Goal: Task Accomplishment & Management: Use online tool/utility

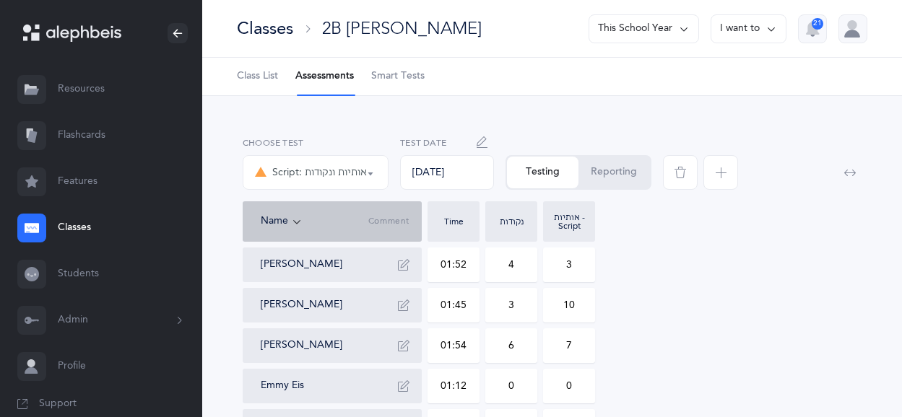
select select "37"
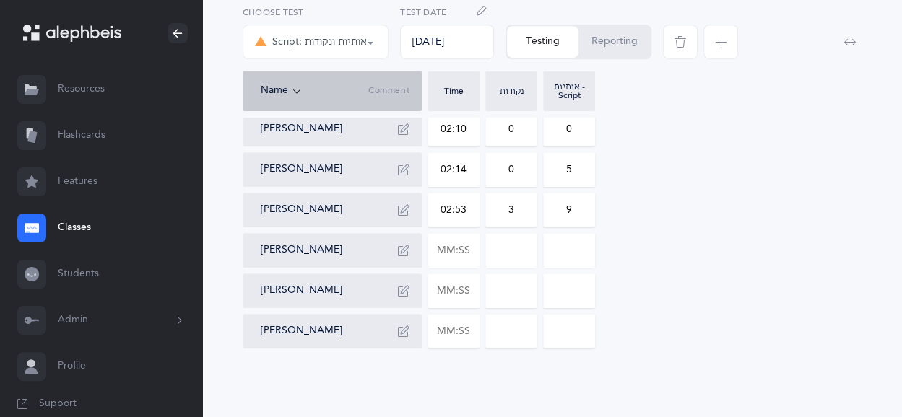
click at [103, 230] on link "Classes" at bounding box center [101, 228] width 202 height 46
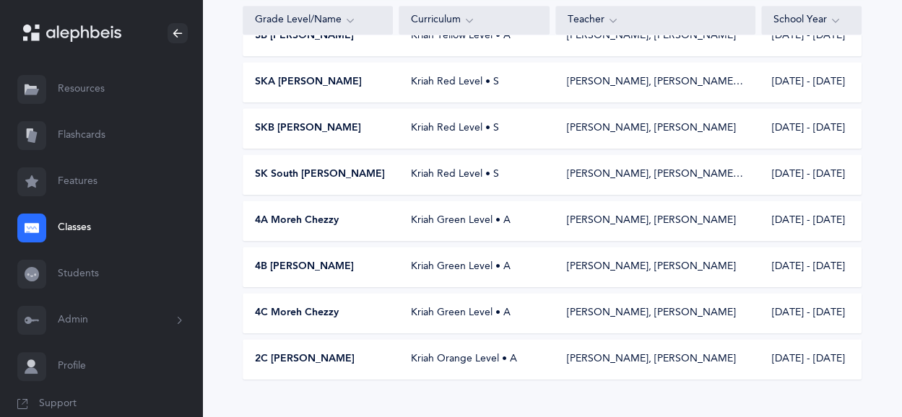
scroll to position [254, 0]
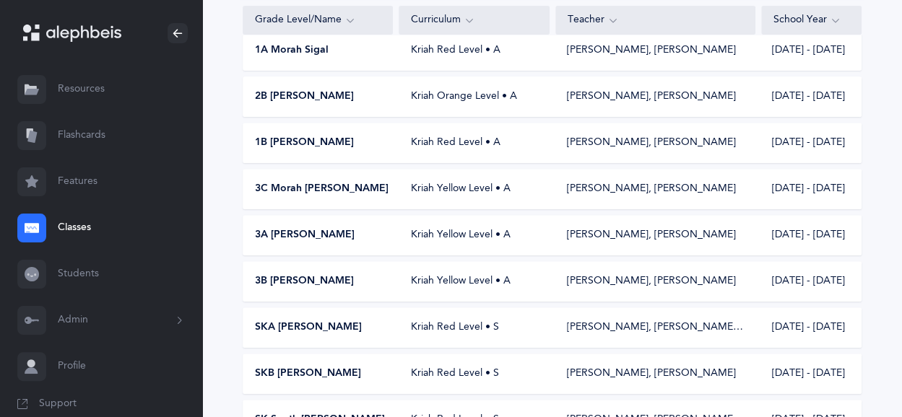
drag, startPoint x: 901, startPoint y: 131, endPoint x: 897, endPoint y: 112, distance: 20.0
click at [897, 112] on div "15 results total Grade Level/Name Curriculum Teacher School Year 2A Morah Haya …" at bounding box center [552, 263] width 700 height 850
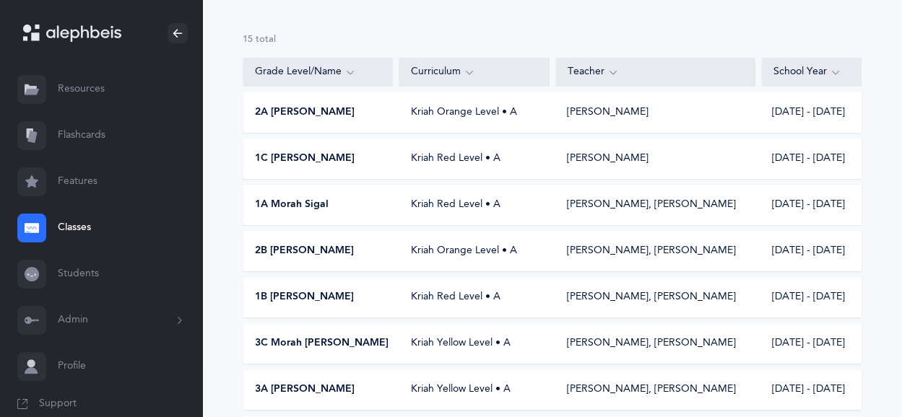
scroll to position [105, 0]
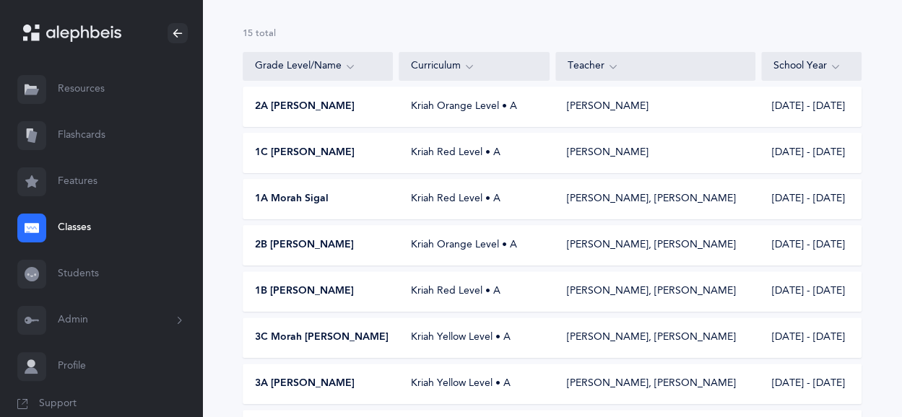
click at [311, 105] on span "2A [PERSON_NAME]" at bounding box center [305, 107] width 100 height 14
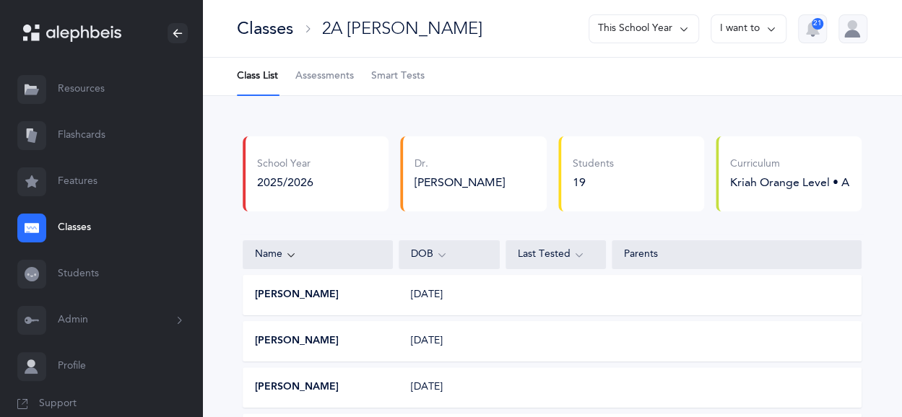
click at [331, 79] on span "Assessments" at bounding box center [324, 76] width 58 height 14
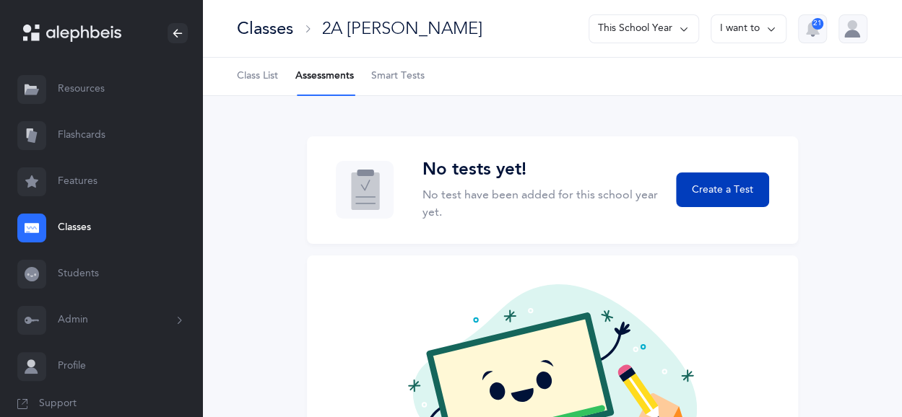
click at [696, 199] on button "Create a Test" at bounding box center [722, 190] width 92 height 35
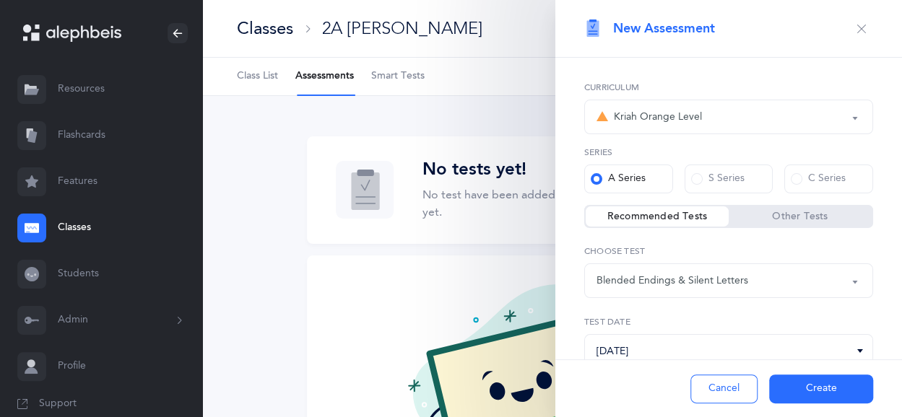
click at [811, 388] on button "Create" at bounding box center [821, 389] width 104 height 29
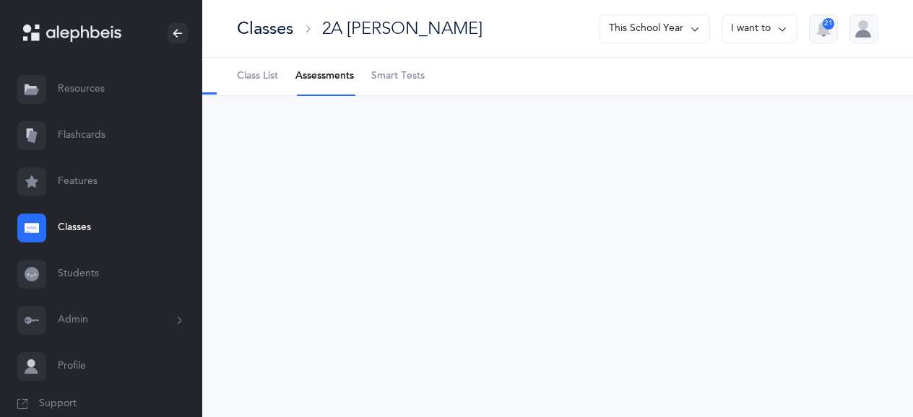
select select "5"
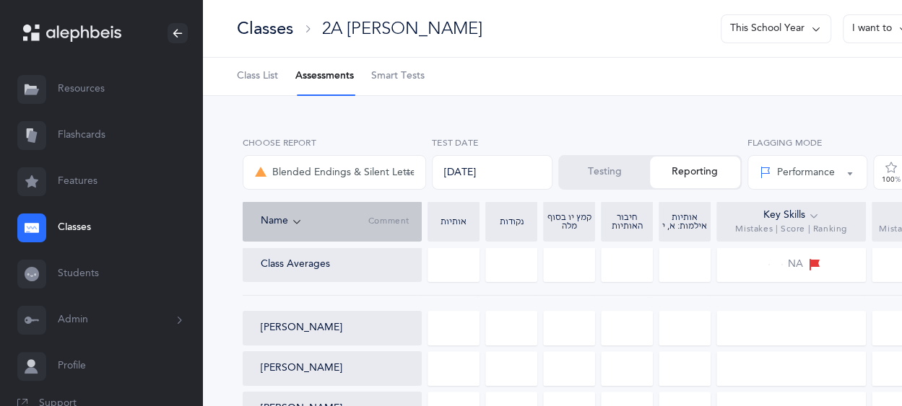
click at [443, 327] on div at bounding box center [453, 328] width 52 height 35
click at [614, 173] on button "Testing" at bounding box center [605, 173] width 90 height 32
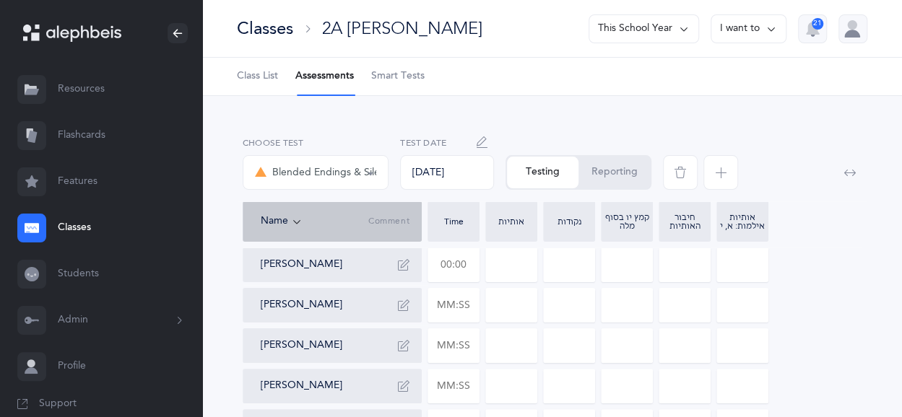
click at [448, 261] on input "text" at bounding box center [453, 264] width 51 height 33
type input "01:21"
type input "0"
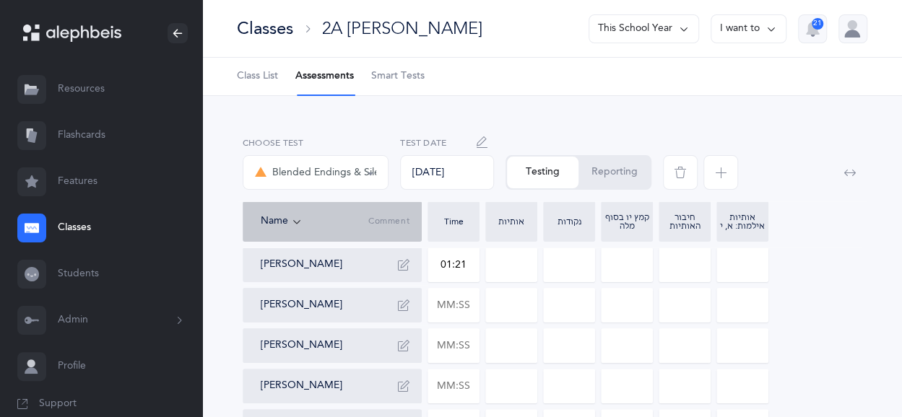
type input "0"
drag, startPoint x: 516, startPoint y: 258, endPoint x: 507, endPoint y: 258, distance: 9.4
click at [507, 258] on input "0" at bounding box center [511, 264] width 51 height 33
type input "1"
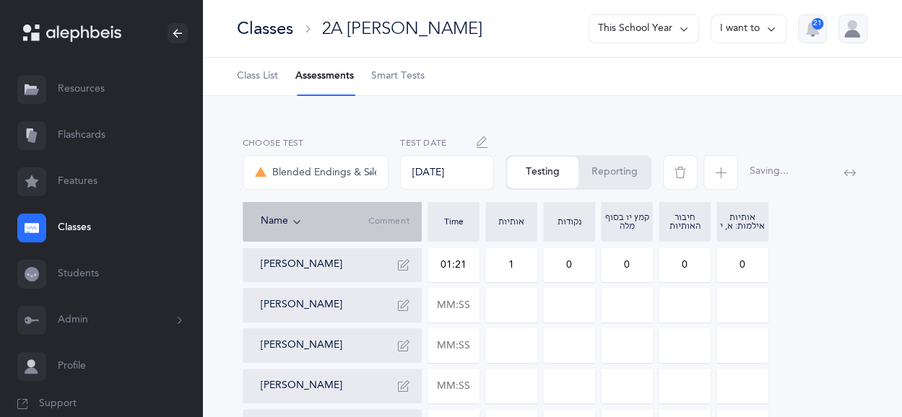
click at [569, 266] on input "0" at bounding box center [569, 264] width 51 height 33
drag, startPoint x: 585, startPoint y: 264, endPoint x: 549, endPoint y: 272, distance: 37.1
click at [549, 272] on input "05" at bounding box center [569, 264] width 51 height 33
type input "5"
click at [465, 347] on input "text" at bounding box center [453, 345] width 51 height 33
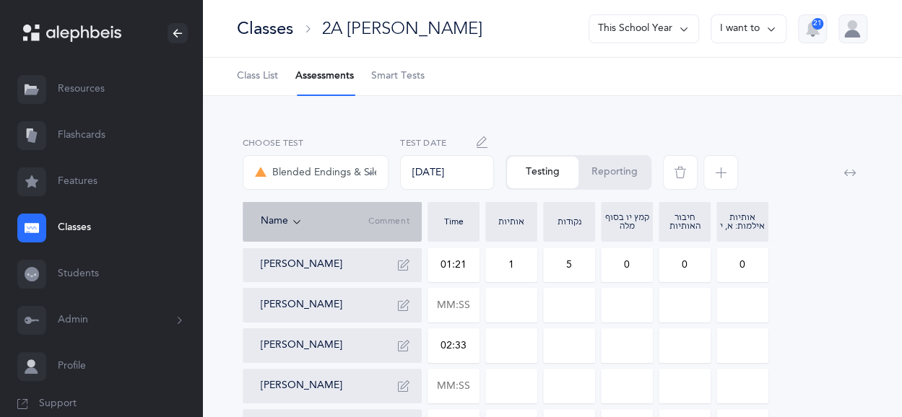
type input "02:33"
type input "0"
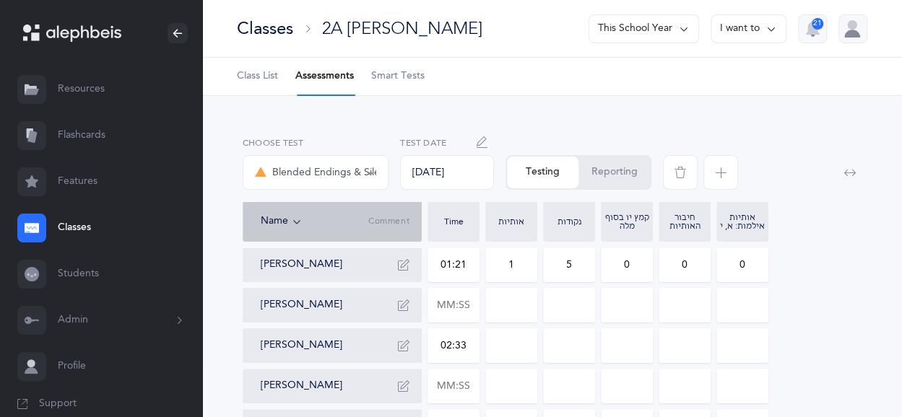
type input "0"
drag, startPoint x: 513, startPoint y: 346, endPoint x: 505, endPoint y: 348, distance: 8.2
click at [505, 348] on input "0" at bounding box center [511, 345] width 51 height 33
type input "3"
drag, startPoint x: 565, startPoint y: 347, endPoint x: 580, endPoint y: 347, distance: 15.9
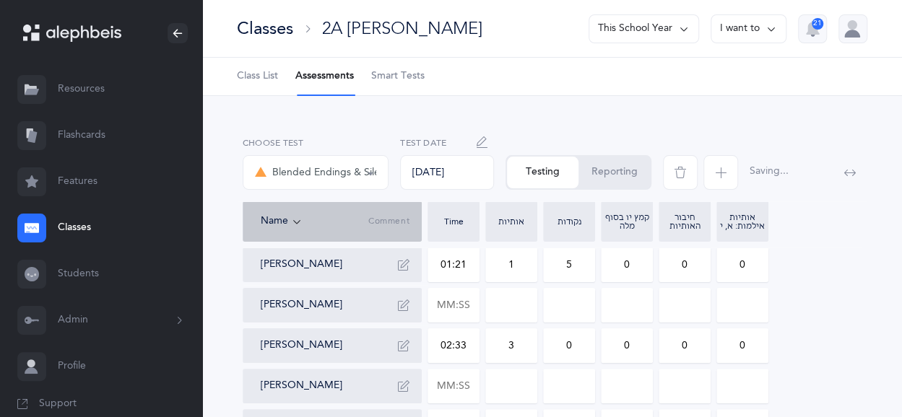
click at [580, 347] on input "0" at bounding box center [569, 345] width 51 height 33
type input "2"
drag, startPoint x: 631, startPoint y: 341, endPoint x: 608, endPoint y: 346, distance: 23.5
click at [608, 346] on input "0" at bounding box center [626, 345] width 51 height 33
type input "2"
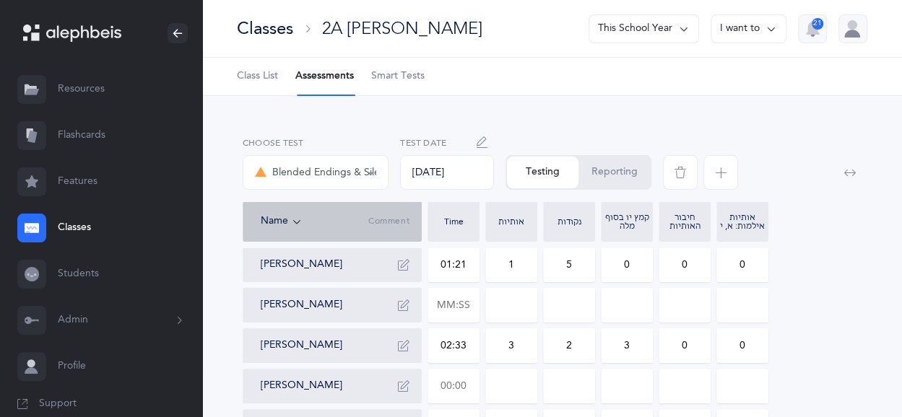
type input "3"
click at [463, 387] on input "text" at bounding box center [453, 386] width 51 height 33
type input "01:35"
type input "0"
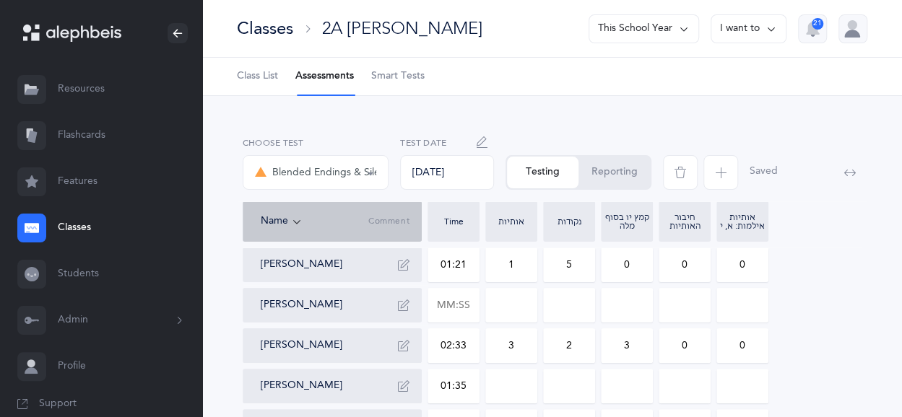
type input "0"
click at [510, 378] on input "0" at bounding box center [511, 386] width 51 height 33
type input "7"
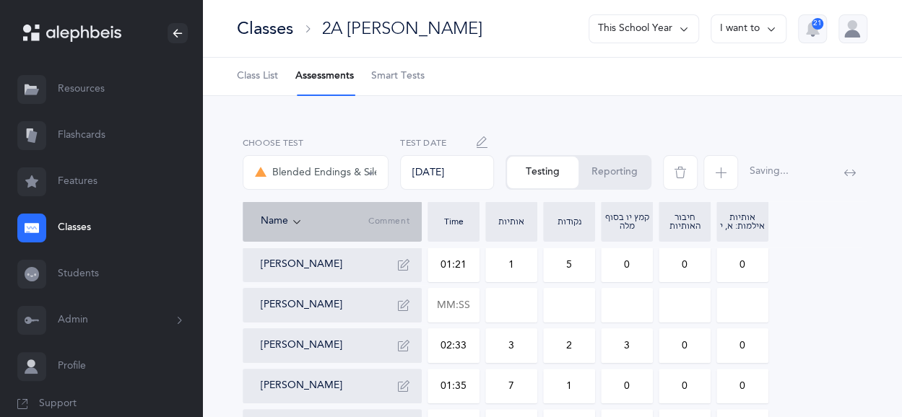
drag, startPoint x: 560, startPoint y: 382, endPoint x: 580, endPoint y: 383, distance: 20.3
click at [580, 383] on input "1" at bounding box center [569, 386] width 51 height 33
type input "11"
drag, startPoint x: 627, startPoint y: 380, endPoint x: 619, endPoint y: 383, distance: 8.5
click at [619, 383] on input "0" at bounding box center [626, 386] width 51 height 33
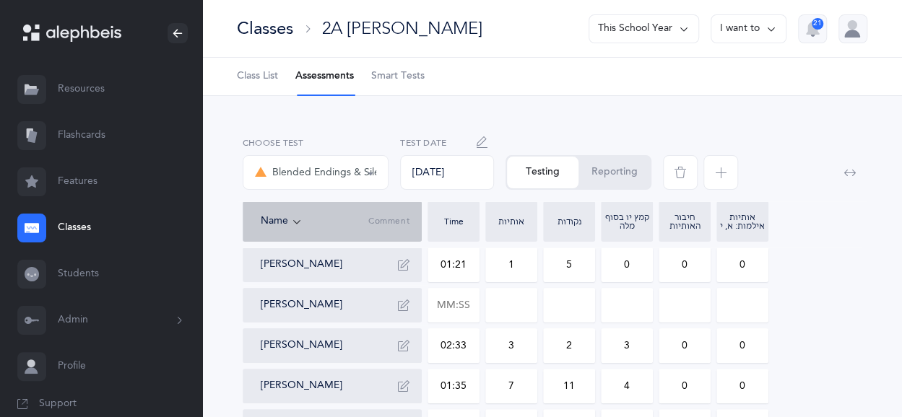
type input "4"
drag, startPoint x: 715, startPoint y: 392, endPoint x: 749, endPoint y: 390, distance: 34.7
drag, startPoint x: 732, startPoint y: 389, endPoint x: 744, endPoint y: 386, distance: 12.1
click at [744, 386] on input "0" at bounding box center [742, 386] width 51 height 33
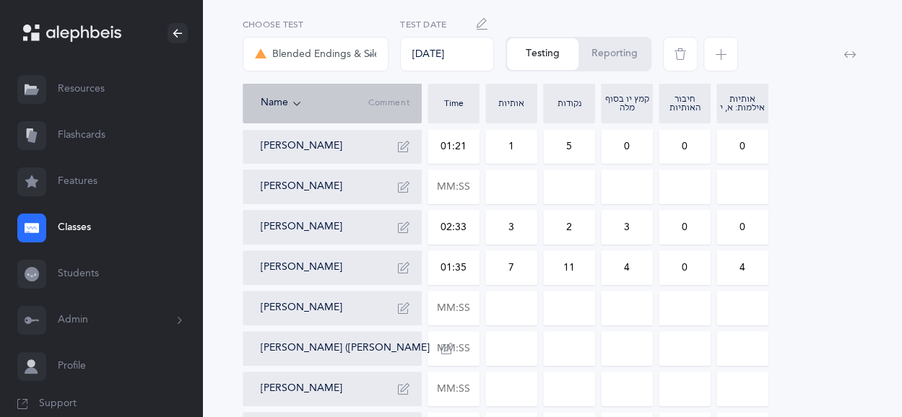
scroll to position [120, 0]
type input "4"
click at [443, 311] on input "text" at bounding box center [453, 306] width 51 height 33
type input "01:27"
type input "0"
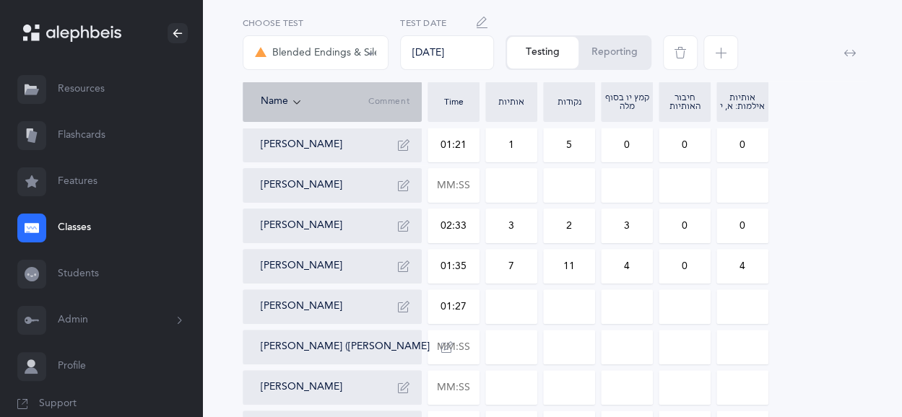
type input "0"
drag, startPoint x: 519, startPoint y: 317, endPoint x: 506, endPoint y: 310, distance: 14.9
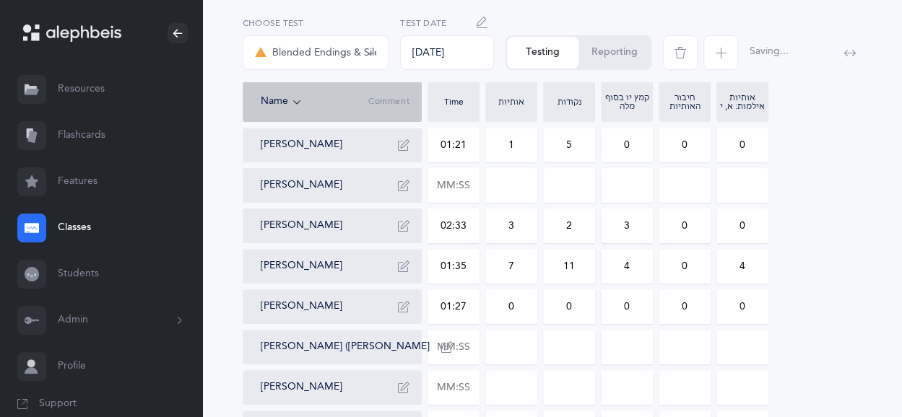
click at [506, 310] on input "0" at bounding box center [511, 306] width 51 height 33
type input "2"
drag, startPoint x: 546, startPoint y: 311, endPoint x: 592, endPoint y: 308, distance: 46.3
click at [592, 308] on input "1" at bounding box center [569, 306] width 51 height 33
type input "1"
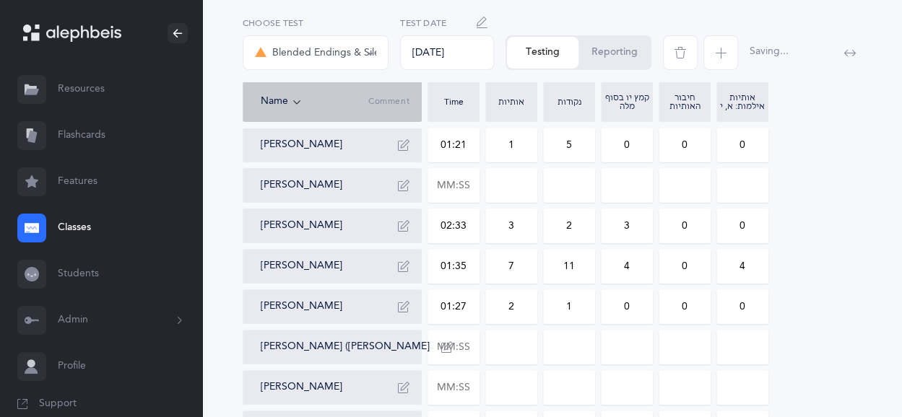
drag, startPoint x: 617, startPoint y: 308, endPoint x: 645, endPoint y: 307, distance: 28.2
click at [645, 307] on input "0" at bounding box center [626, 306] width 51 height 33
type input "3"
drag, startPoint x: 742, startPoint y: 310, endPoint x: 734, endPoint y: 310, distance: 8.7
click at [734, 310] on input "0" at bounding box center [742, 306] width 51 height 33
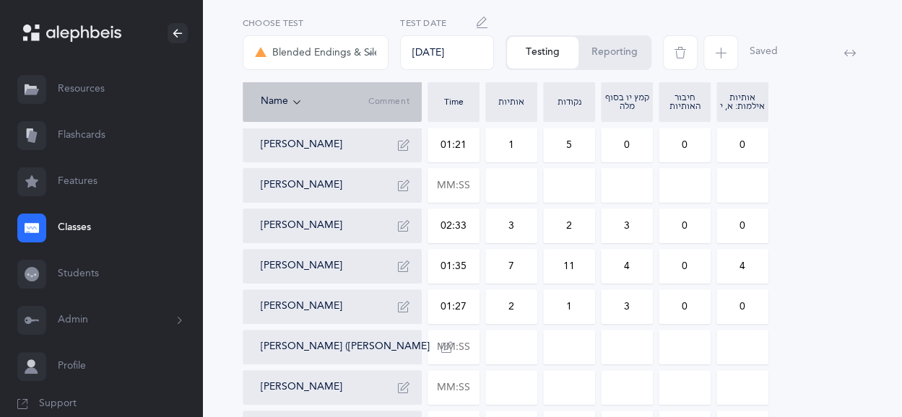
type input "1"
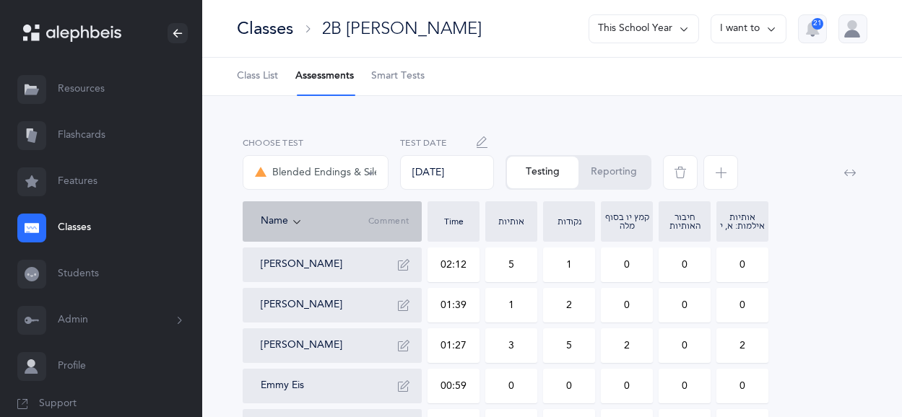
select select "5"
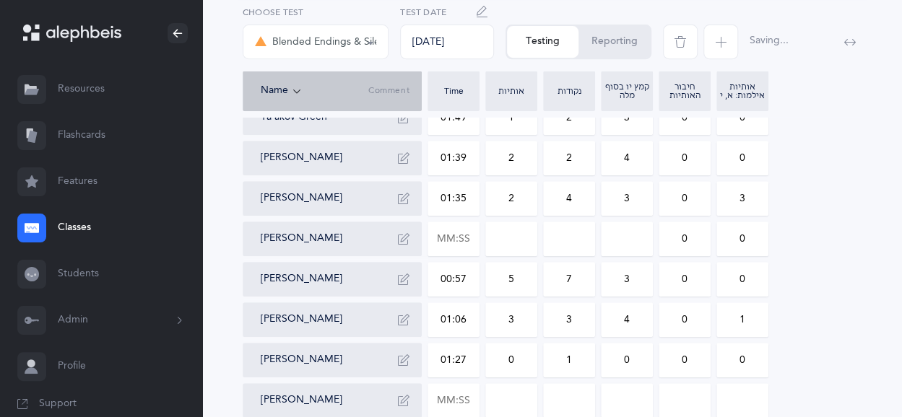
click at [70, 231] on link "Classes" at bounding box center [101, 228] width 202 height 46
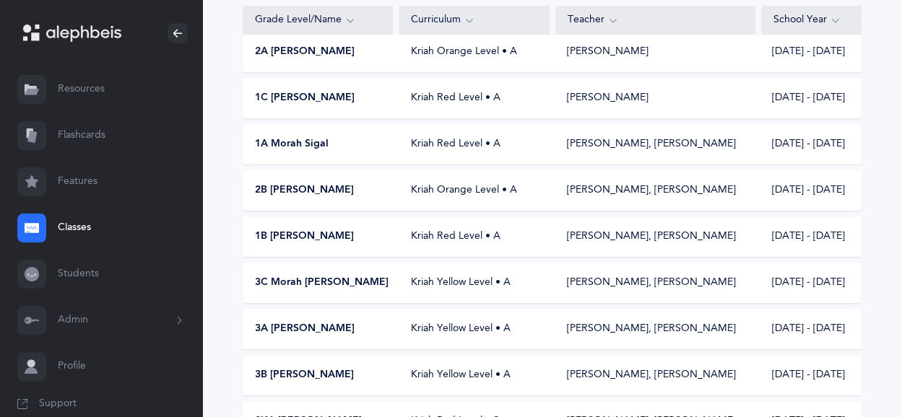
scroll to position [129, 0]
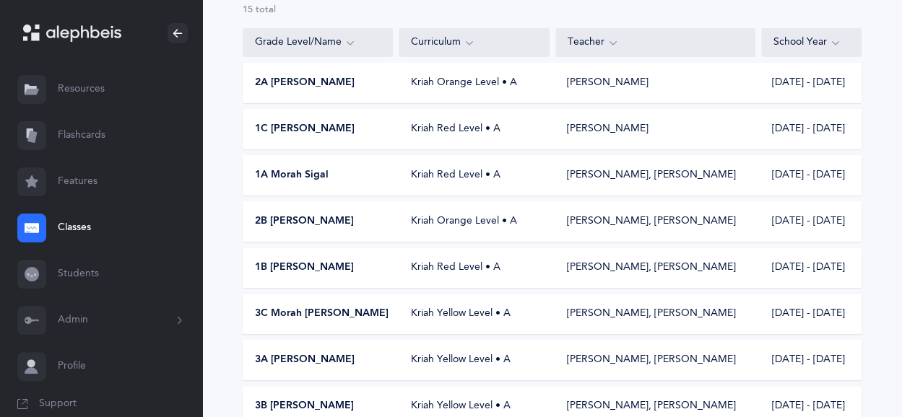
click at [322, 80] on span "2A [PERSON_NAME]" at bounding box center [305, 83] width 100 height 14
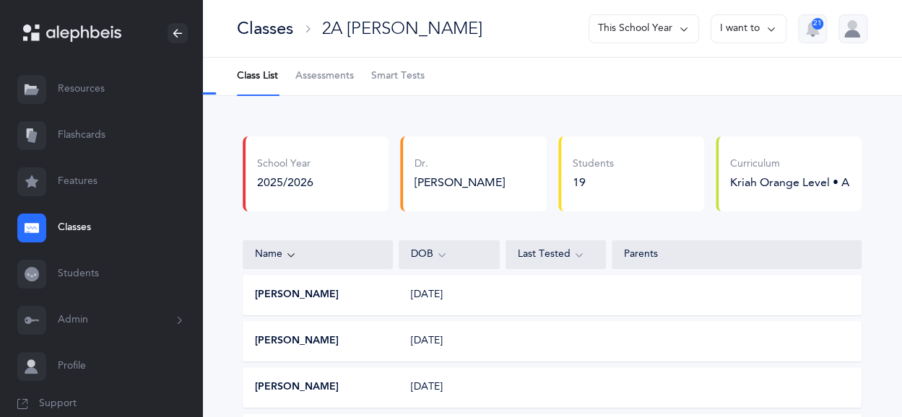
select select "5"
click at [338, 71] on span "Assessments" at bounding box center [324, 76] width 58 height 14
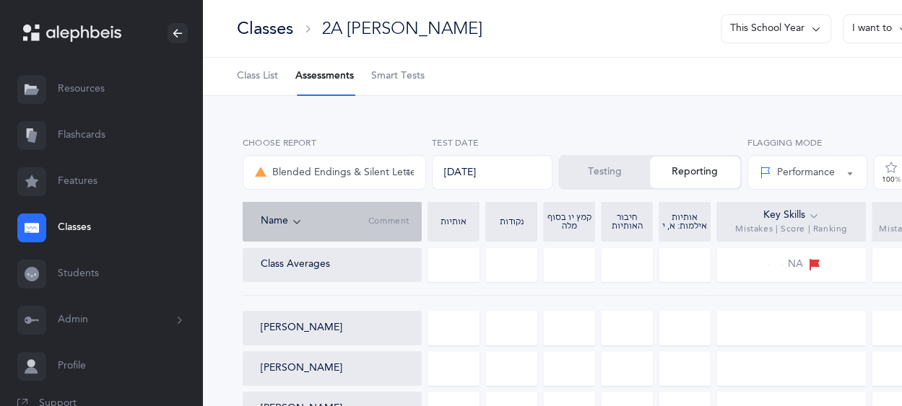
click at [586, 170] on button "Testing" at bounding box center [605, 173] width 90 height 32
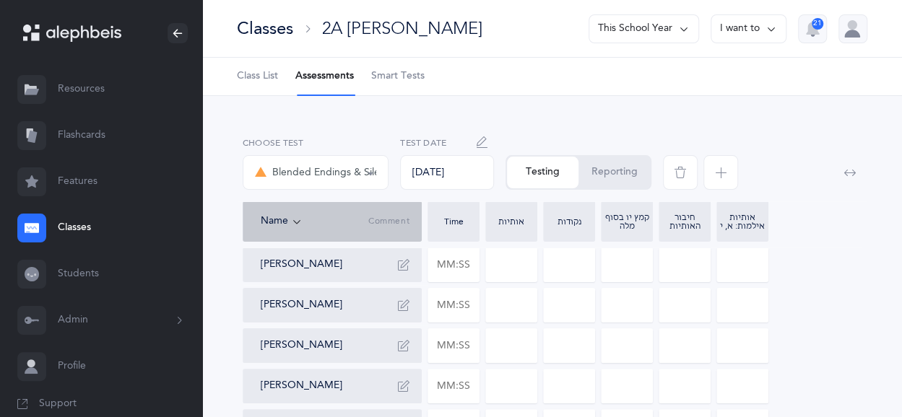
click at [715, 170] on icon "button" at bounding box center [721, 173] width 12 height 12
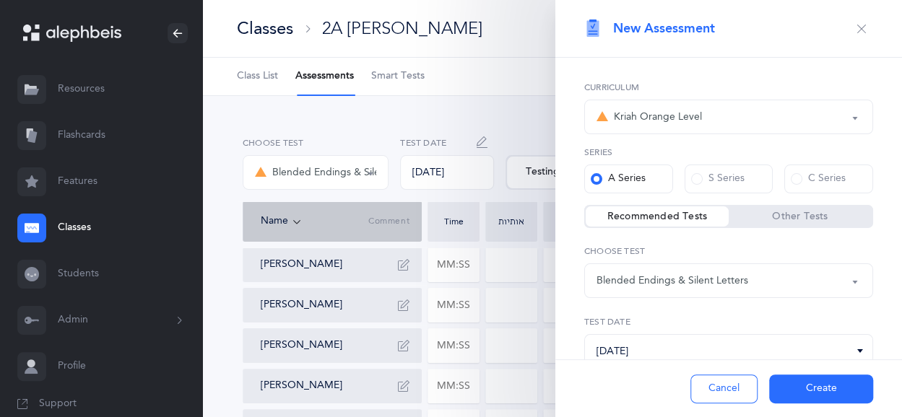
click at [842, 289] on button "Blended Endings & Silent Letters" at bounding box center [728, 281] width 289 height 35
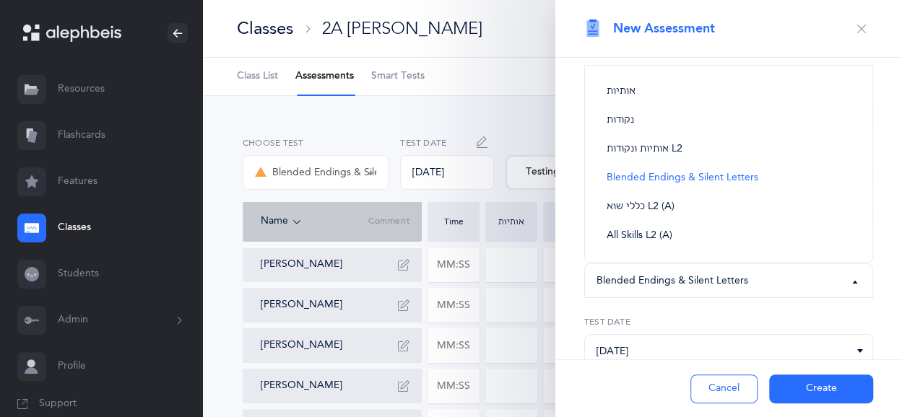
click at [790, 314] on div "Kriah Red Level Kriah Orange Level Kriah Yellow Level Kriah Green Level Kriah L…" at bounding box center [728, 262] width 347 height 409
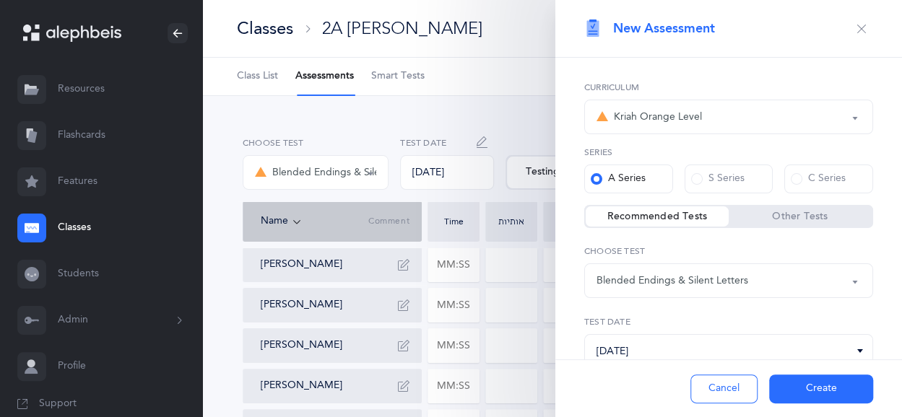
click at [810, 218] on label "Other Tests" at bounding box center [799, 216] width 143 height 14
click at [0, 0] on input "Other Tests" at bounding box center [0, 0] width 0 height 0
click at [842, 286] on button "Skilled Endings L2 (A) Short" at bounding box center [728, 281] width 289 height 35
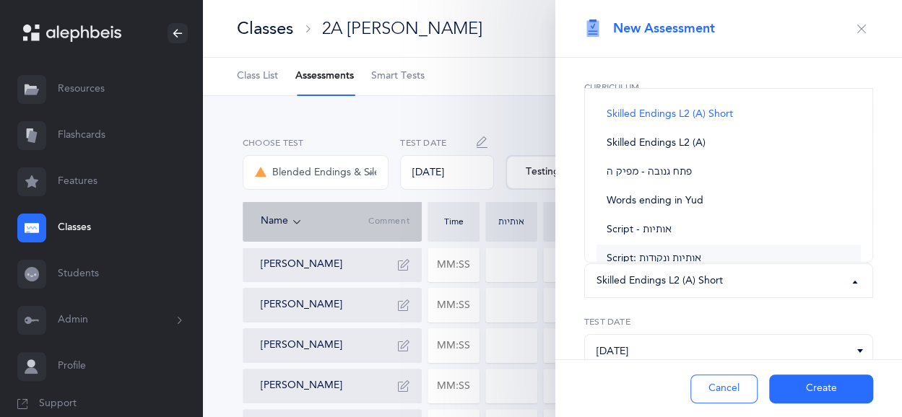
click at [735, 258] on link "Script: אותיות ונקודות" at bounding box center [728, 259] width 264 height 29
select select "37"
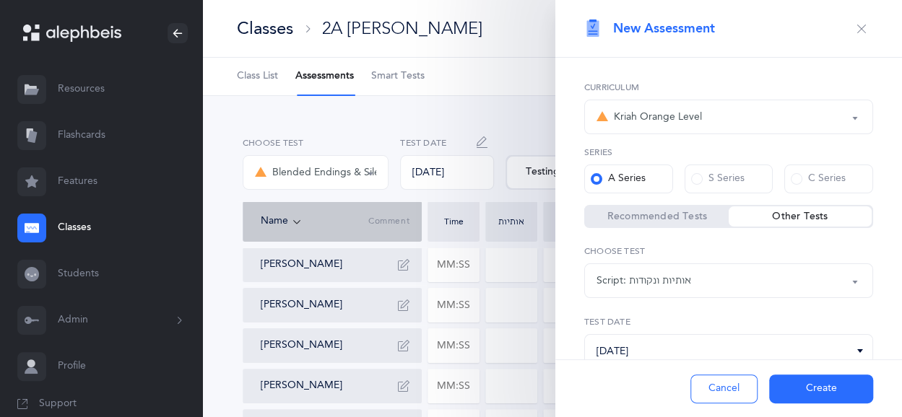
click at [797, 376] on button "Create" at bounding box center [821, 389] width 104 height 29
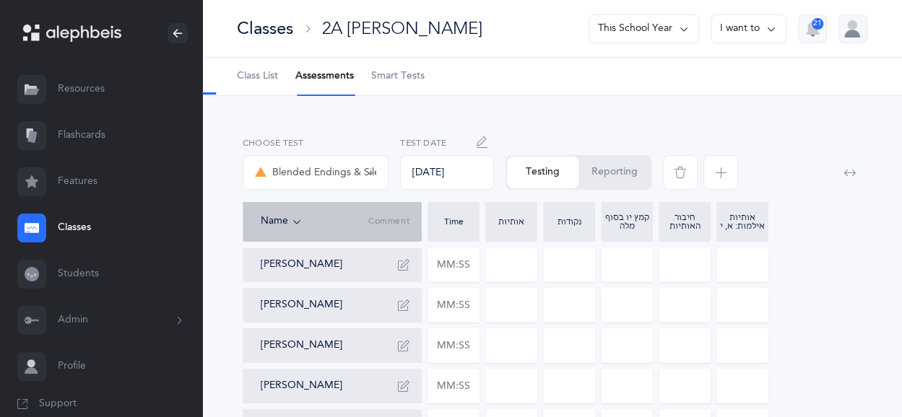
select select "37"
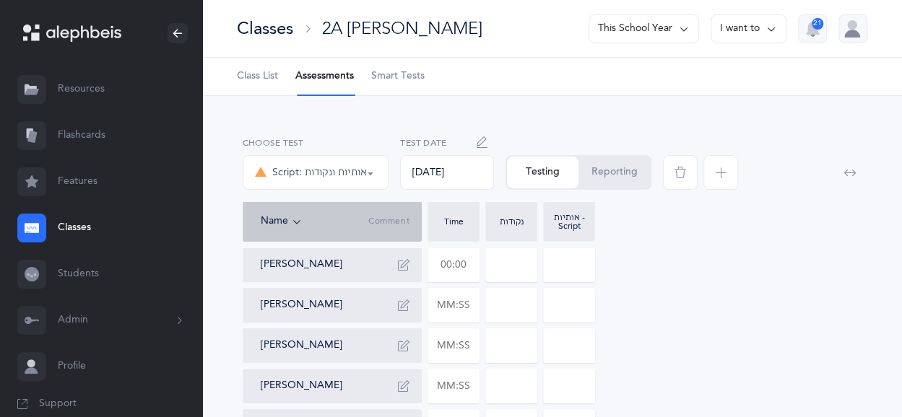
click at [438, 268] on input "text" at bounding box center [453, 264] width 51 height 33
type input "02:42"
type input "0"
click at [497, 271] on input "0" at bounding box center [511, 264] width 51 height 33
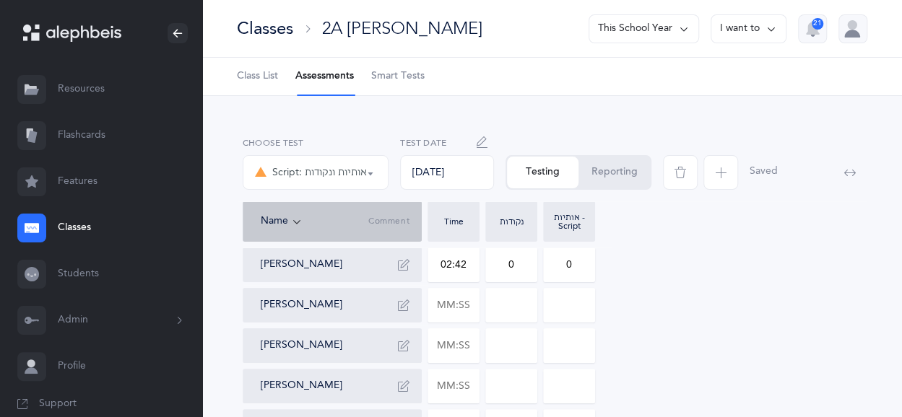
drag, startPoint x: 497, startPoint y: 271, endPoint x: 520, endPoint y: 266, distance: 23.6
click at [520, 266] on input "0" at bounding box center [511, 264] width 51 height 33
type input "4"
drag, startPoint x: 583, startPoint y: 264, endPoint x: 565, endPoint y: 264, distance: 18.0
click at [565, 264] on input "0" at bounding box center [569, 264] width 51 height 33
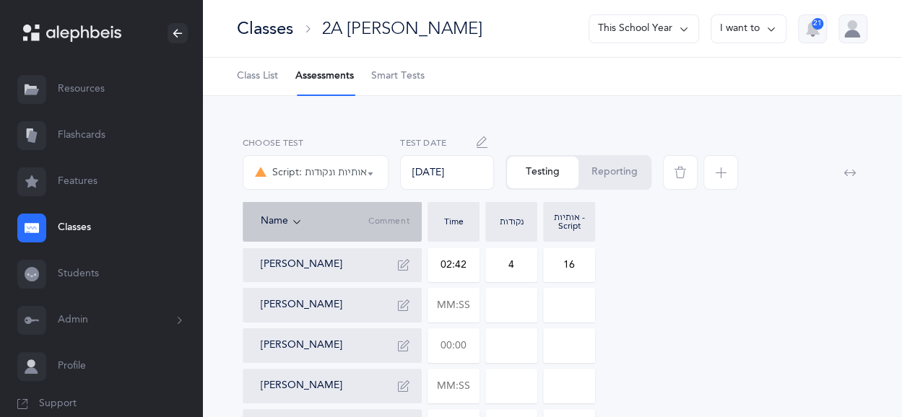
type input "16"
click at [459, 353] on input "text" at bounding box center [453, 345] width 51 height 33
type input "02:42"
type input "0"
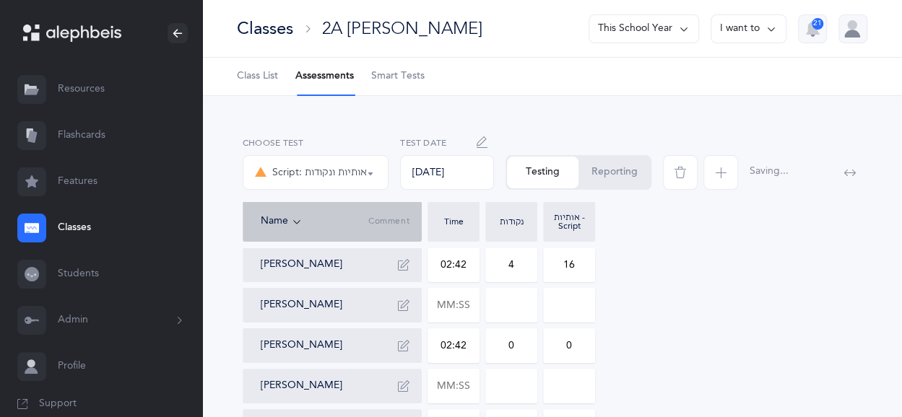
drag, startPoint x: 517, startPoint y: 336, endPoint x: 482, endPoint y: 344, distance: 36.3
type input "4"
drag, startPoint x: 546, startPoint y: 347, endPoint x: 581, endPoint y: 347, distance: 35.4
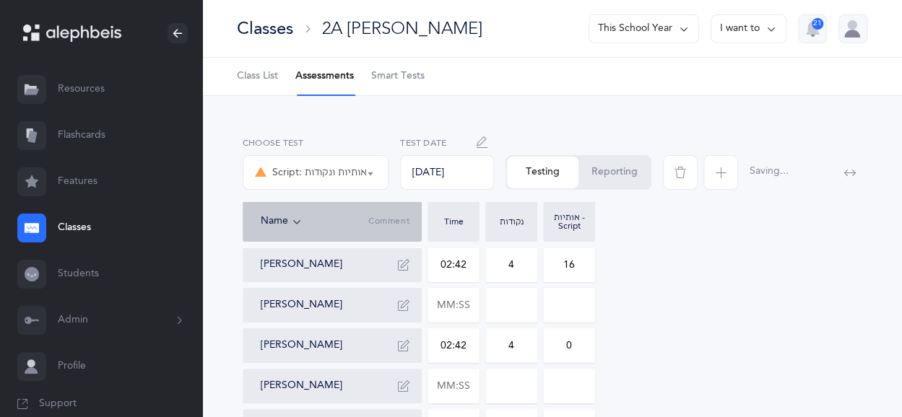
click at [581, 347] on input "0" at bounding box center [569, 345] width 51 height 33
type input "16"
click at [458, 269] on input "02:42" at bounding box center [453, 264] width 51 height 33
drag, startPoint x: 456, startPoint y: 269, endPoint x: 472, endPoint y: 268, distance: 15.9
click at [472, 268] on input "02:42" at bounding box center [453, 264] width 51 height 33
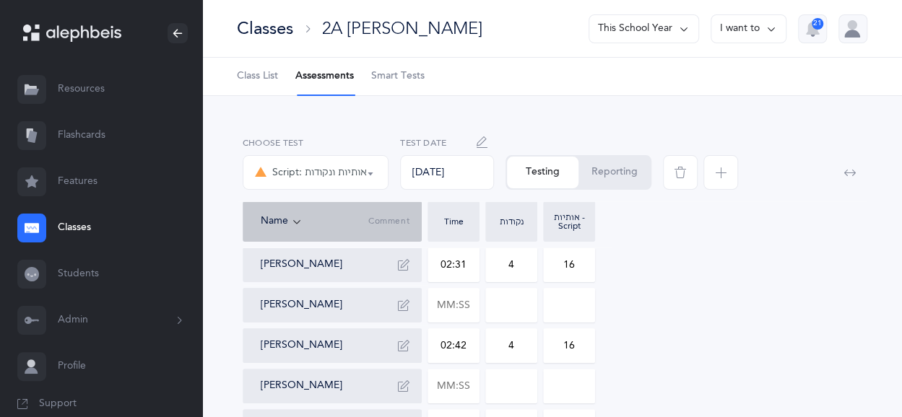
type input "02:31"
drag, startPoint x: 496, startPoint y: 268, endPoint x: 520, endPoint y: 267, distance: 23.8
click at [520, 267] on input "4" at bounding box center [511, 264] width 51 height 33
type input "5"
drag, startPoint x: 552, startPoint y: 268, endPoint x: 573, endPoint y: 268, distance: 21.7
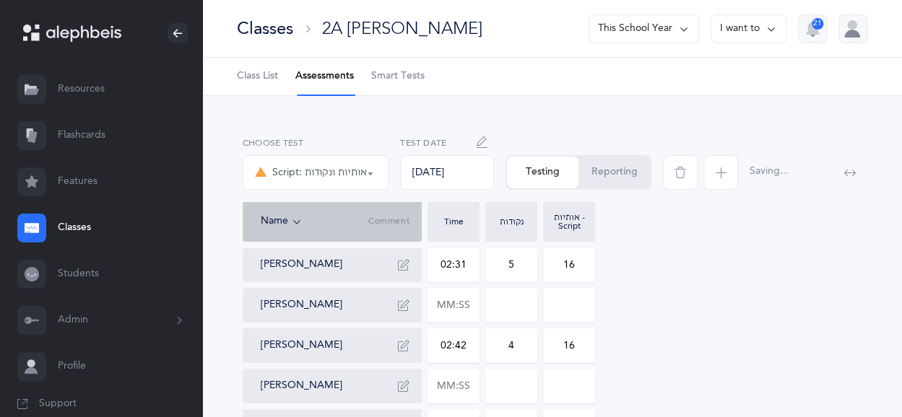
click at [573, 268] on input "16" at bounding box center [569, 264] width 51 height 33
type input "4"
click at [452, 386] on input "text" at bounding box center [453, 386] width 51 height 33
type input "03:10"
type input "0"
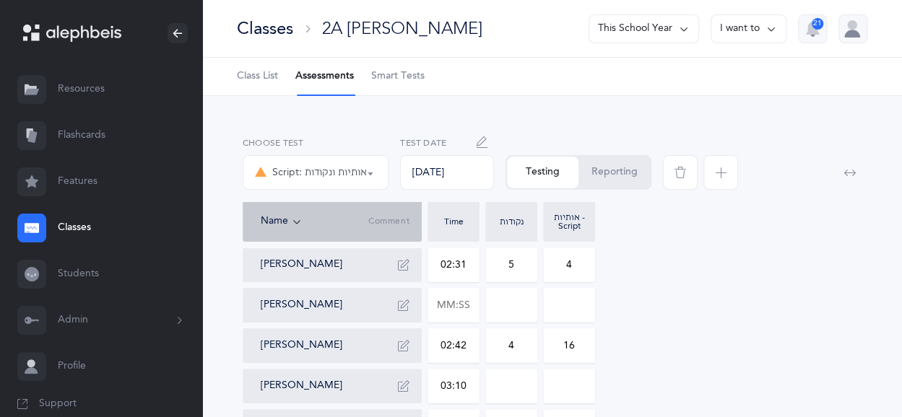
type input "0"
drag, startPoint x: 492, startPoint y: 392, endPoint x: 515, endPoint y: 388, distance: 24.1
click at [515, 388] on input "0" at bounding box center [511, 386] width 51 height 33
type input "11"
drag, startPoint x: 574, startPoint y: 388, endPoint x: 566, endPoint y: 391, distance: 8.5
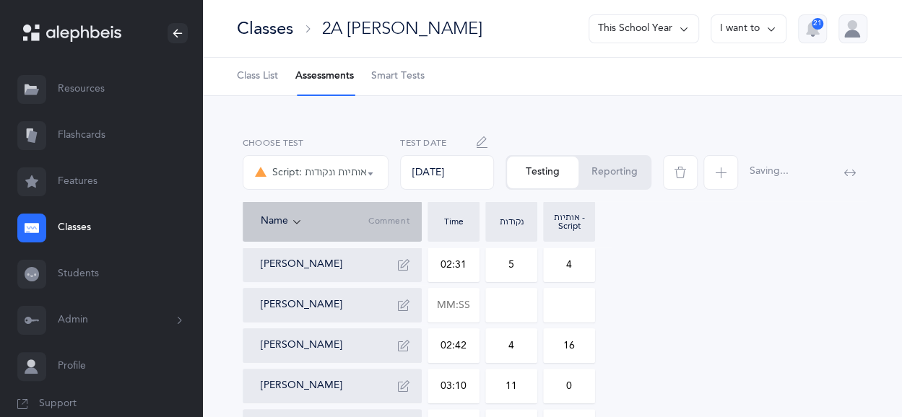
click at [566, 391] on input "0" at bounding box center [569, 386] width 51 height 33
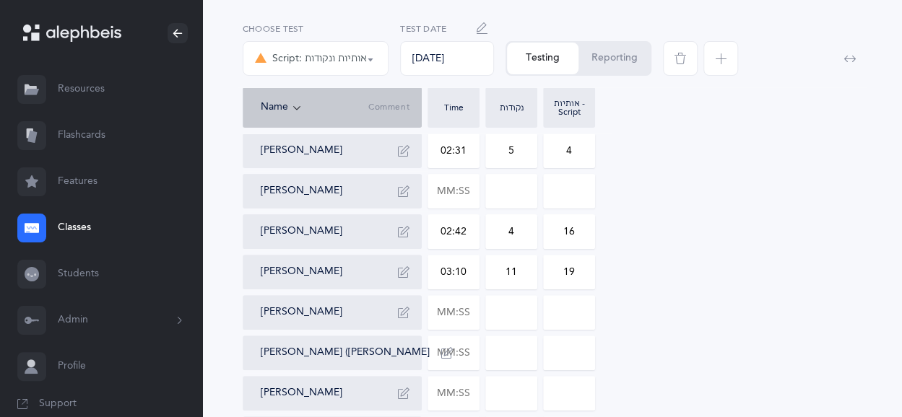
scroll to position [118, 0]
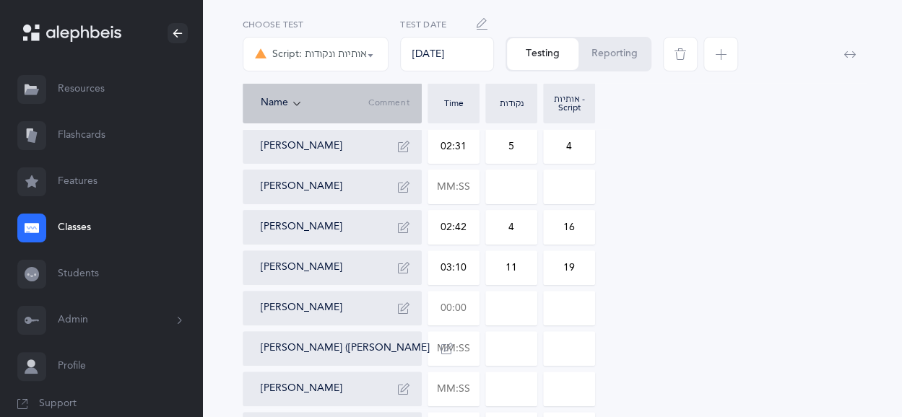
type input "19"
click at [458, 317] on input "text" at bounding box center [453, 308] width 51 height 33
type input "02:26"
type input "0"
drag, startPoint x: 557, startPoint y: 310, endPoint x: 591, endPoint y: 311, distance: 34.0
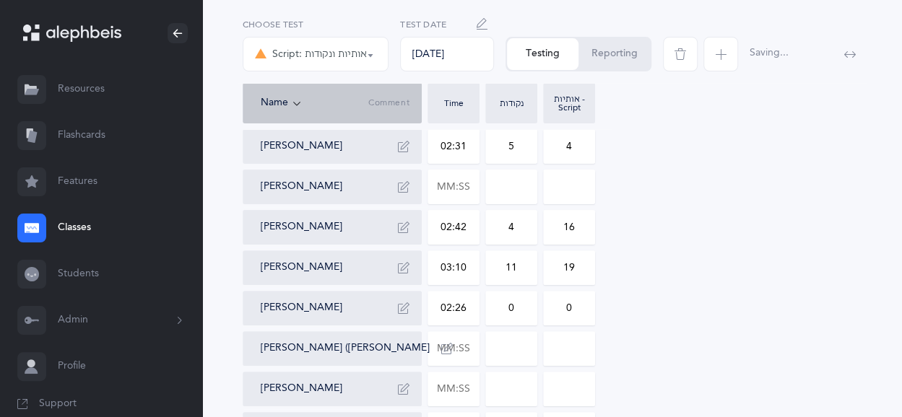
click at [591, 311] on input "0" at bounding box center [569, 308] width 51 height 33
type input "4"
